Goal: Transaction & Acquisition: Purchase product/service

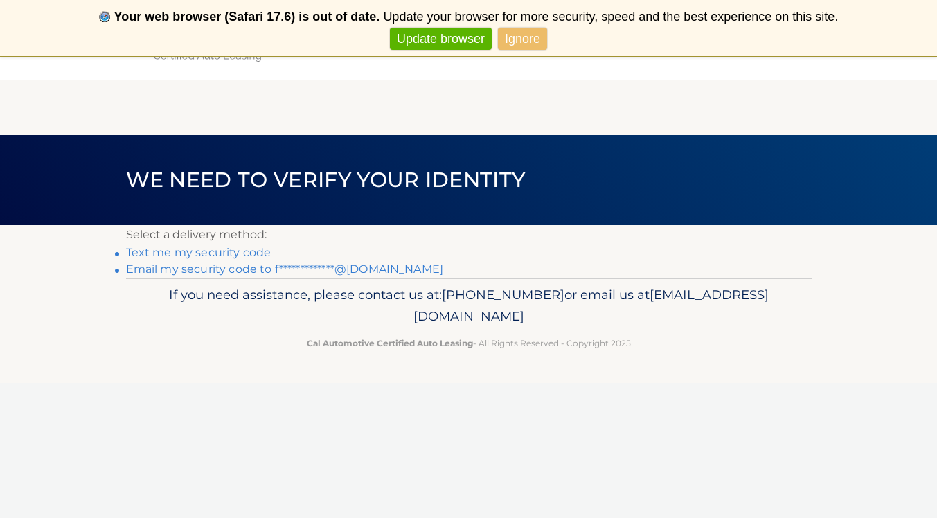
click at [323, 268] on link "**********" at bounding box center [285, 268] width 318 height 13
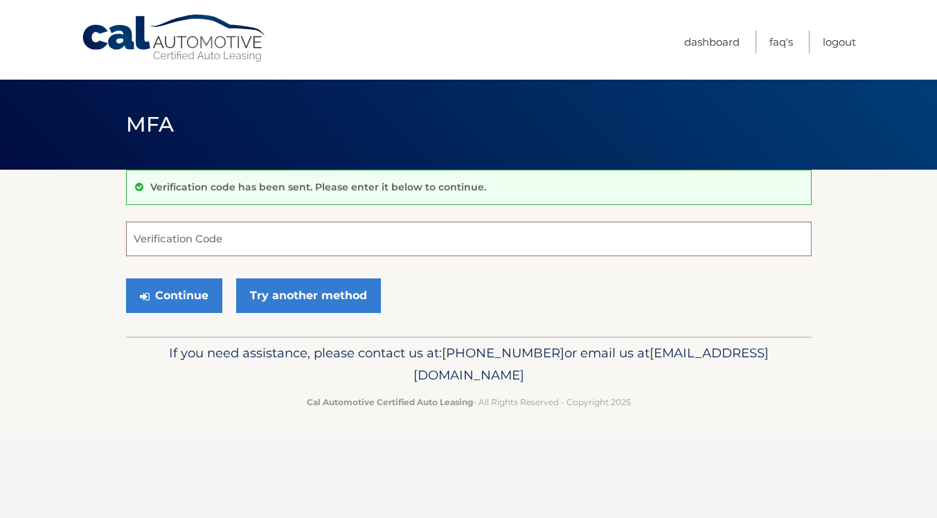
click at [248, 242] on input "Verification Code" at bounding box center [469, 239] width 686 height 35
type input "147630"
click at [208, 298] on button "Continue" at bounding box center [174, 295] width 96 height 35
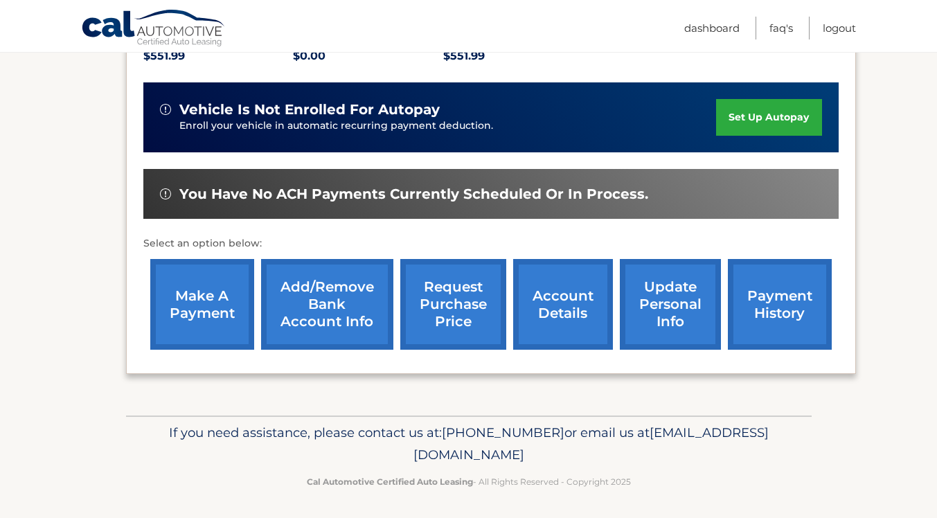
scroll to position [318, 0]
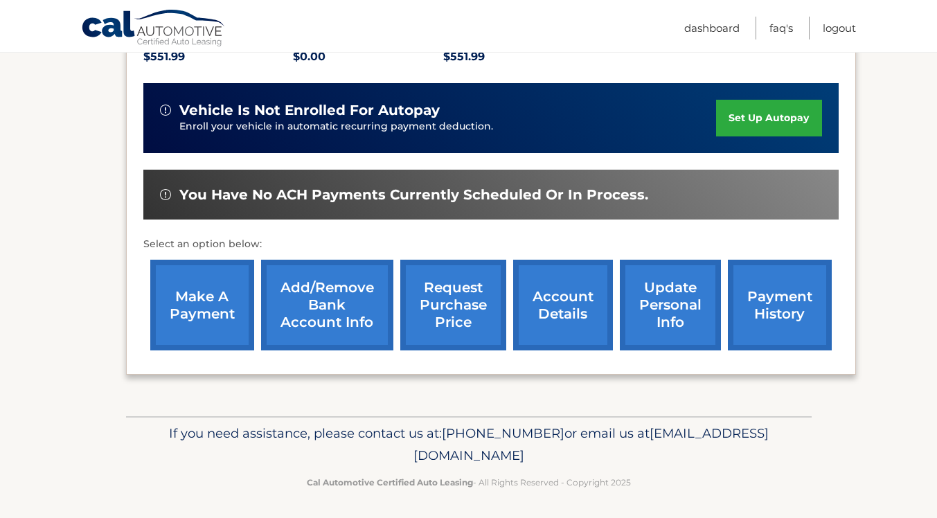
click at [206, 312] on link "make a payment" at bounding box center [202, 305] width 104 height 91
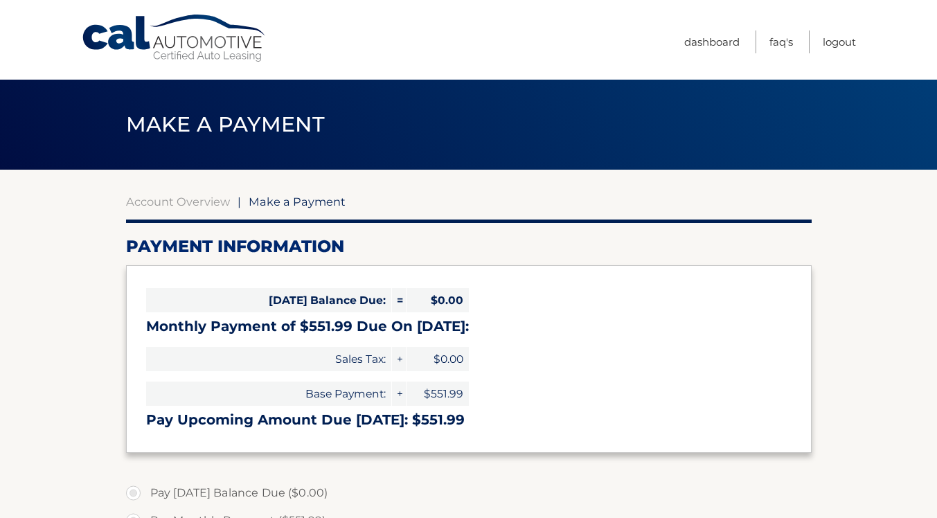
select select "OTY0YzRjY2ItMmJiMC00NGU2LThlZGYtZWQ4NzkwZjlkZjk0"
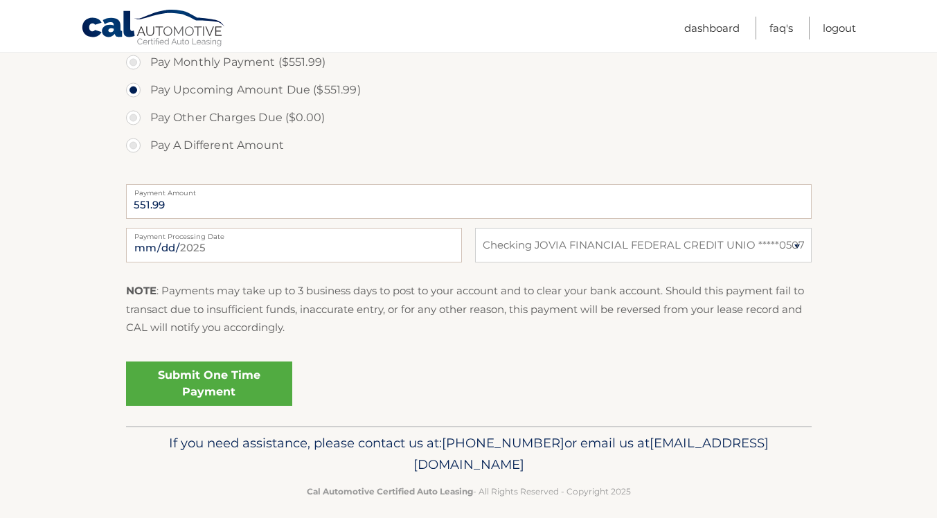
scroll to position [463, 0]
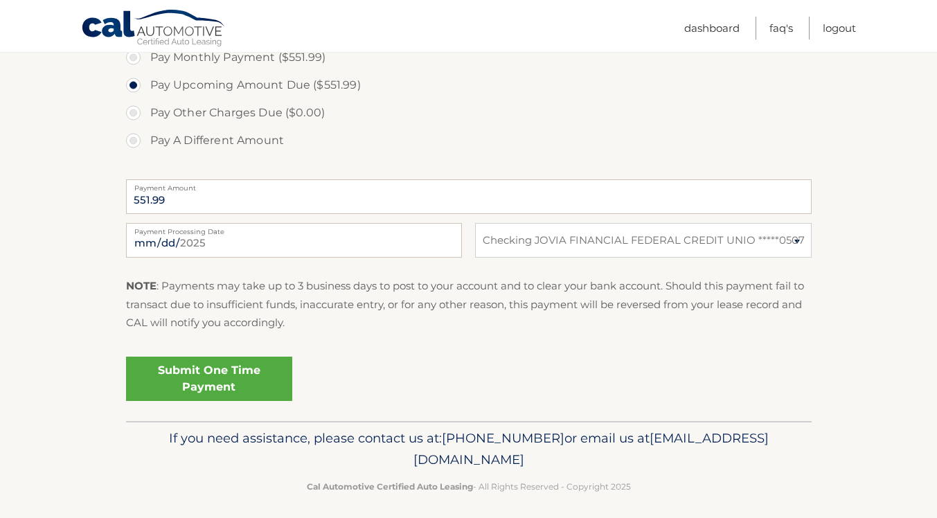
click at [206, 379] on link "Submit One Time Payment" at bounding box center [209, 379] width 166 height 44
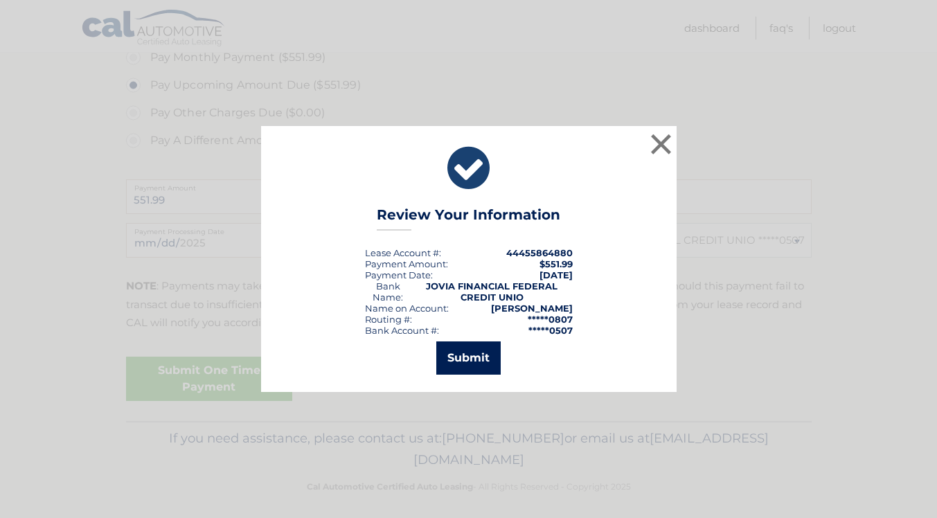
click at [456, 357] on button "Submit" at bounding box center [468, 357] width 64 height 33
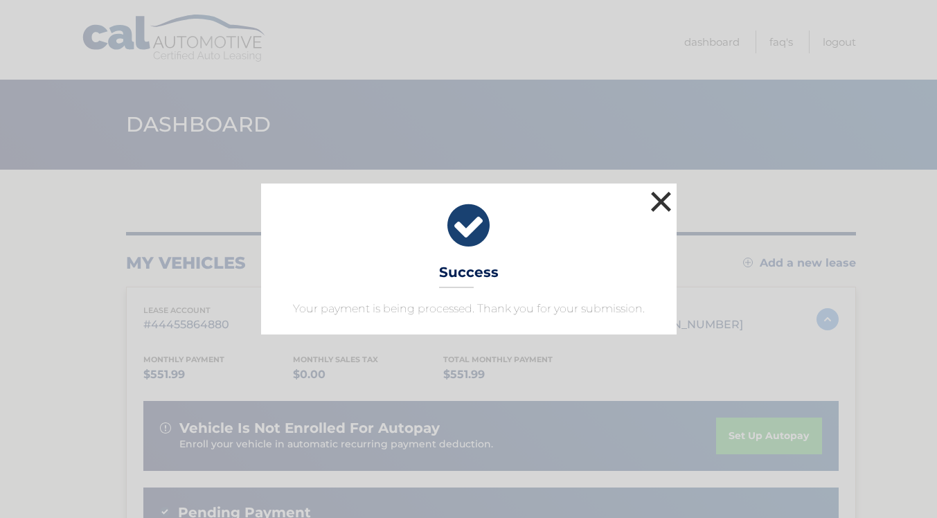
click at [662, 204] on button "×" at bounding box center [661, 202] width 28 height 28
